Goal: Task Accomplishment & Management: Use online tool/utility

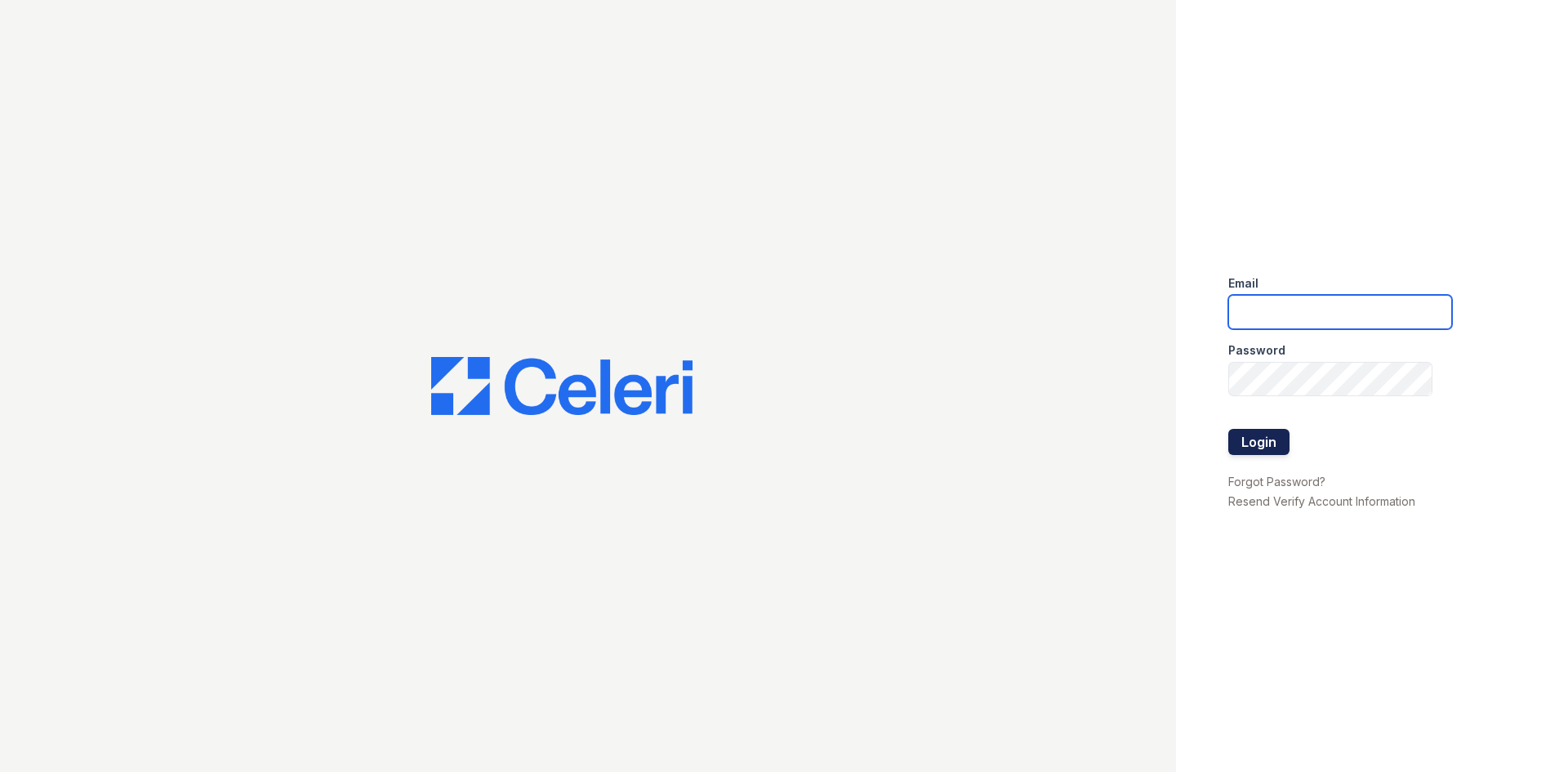
type input "[EMAIL_ADDRESS][DOMAIN_NAME]"
click at [1263, 447] on button "Login" at bounding box center [1258, 442] width 61 height 26
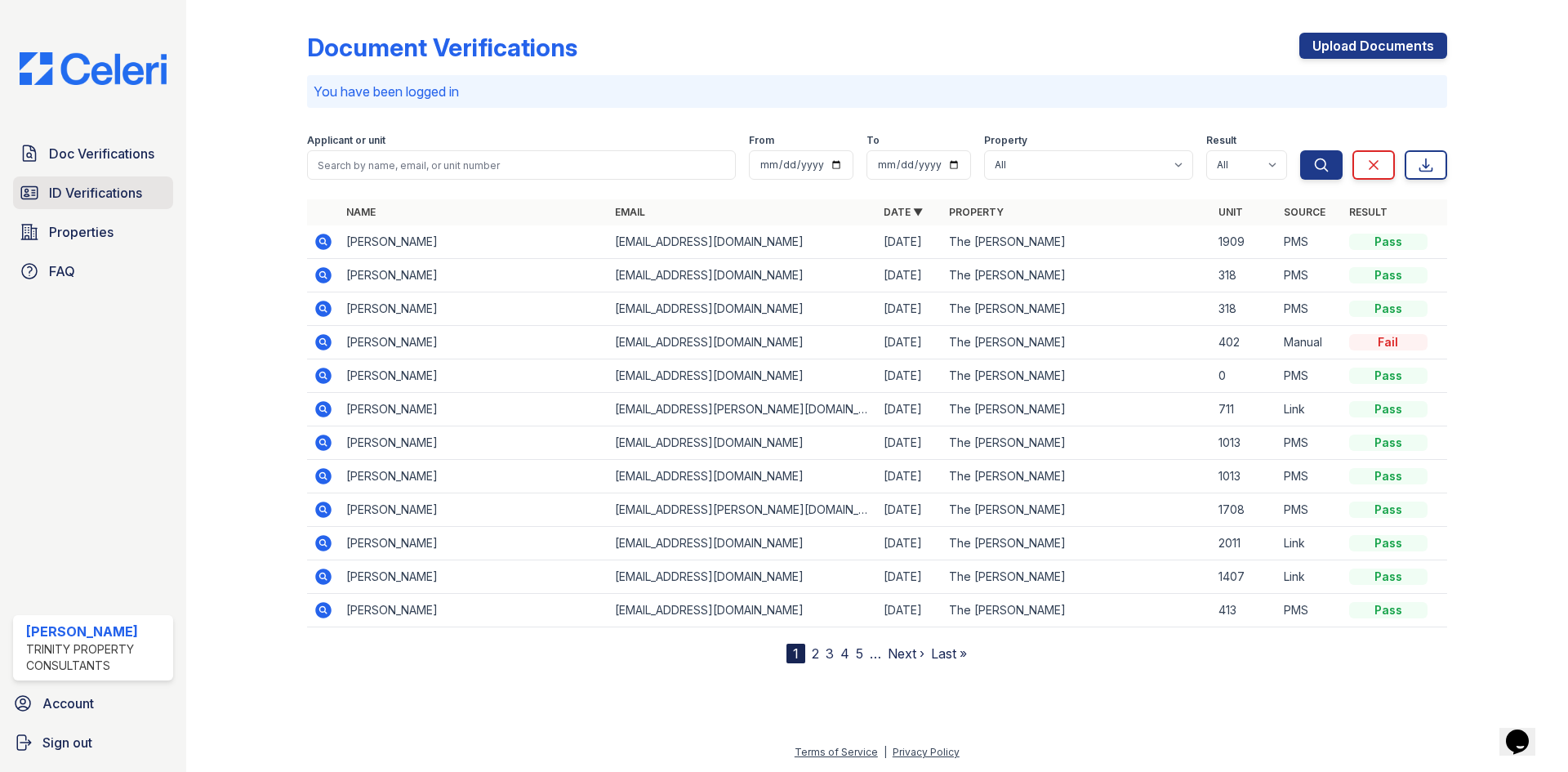
click at [93, 189] on span "ID Verifications" at bounding box center [95, 192] width 93 height 19
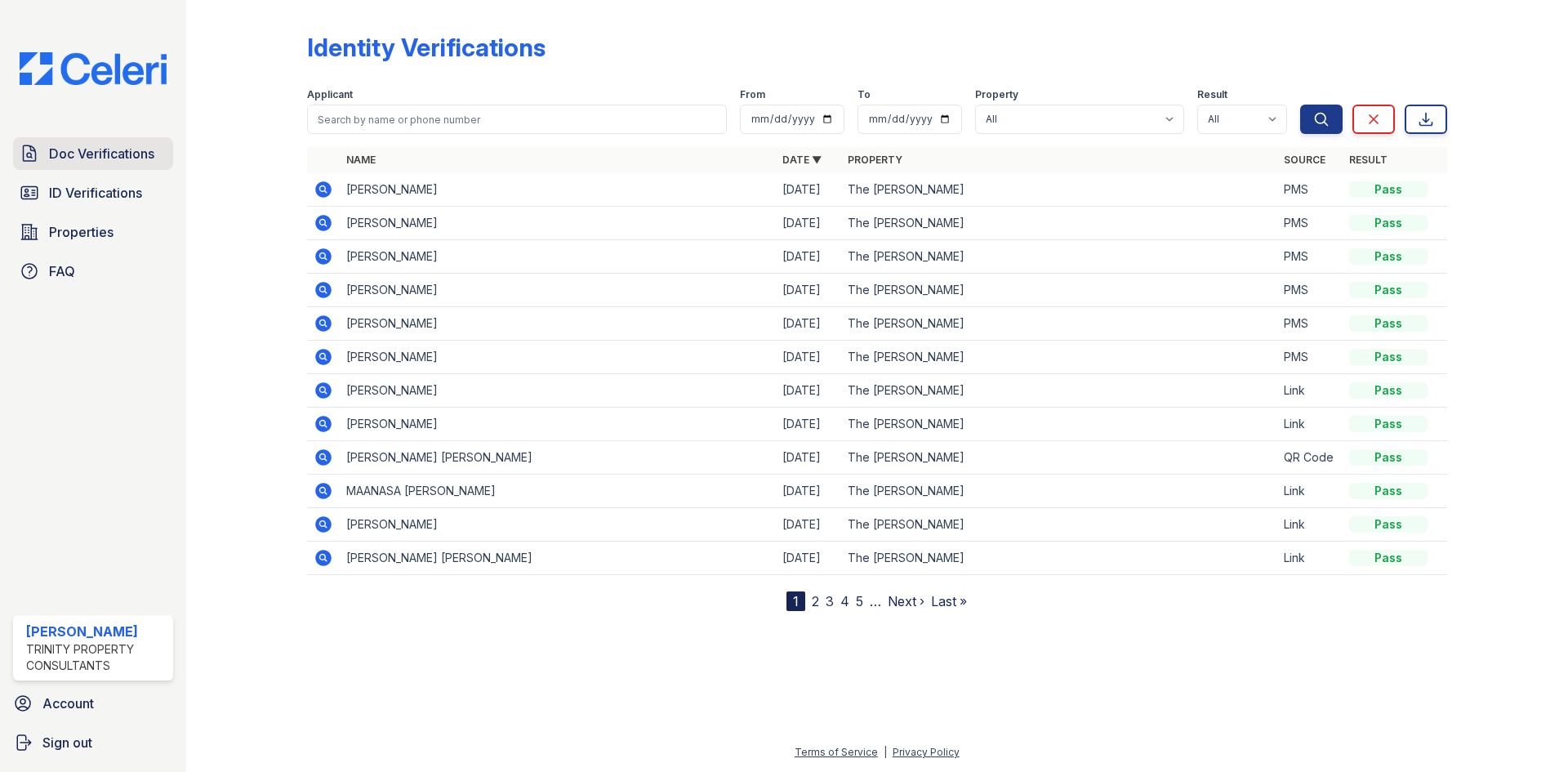
click at [86, 155] on span "Doc Verifications" at bounding box center [102, 153] width 106 height 19
